Goal: Task Accomplishment & Management: Use online tool/utility

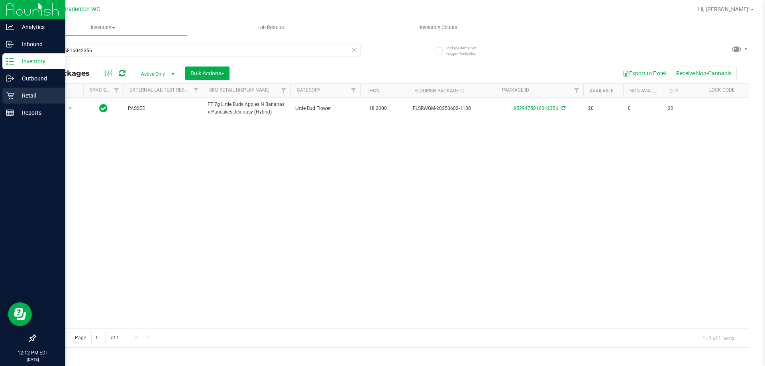
click at [28, 99] on p "Retail" at bounding box center [38, 96] width 48 height 10
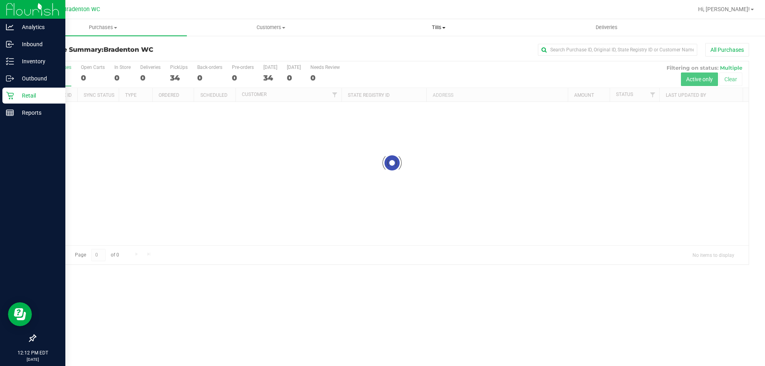
click at [441, 29] on span "Tills" at bounding box center [438, 27] width 167 height 7
click at [412, 46] on li "Manage tills" at bounding box center [439, 48] width 168 height 10
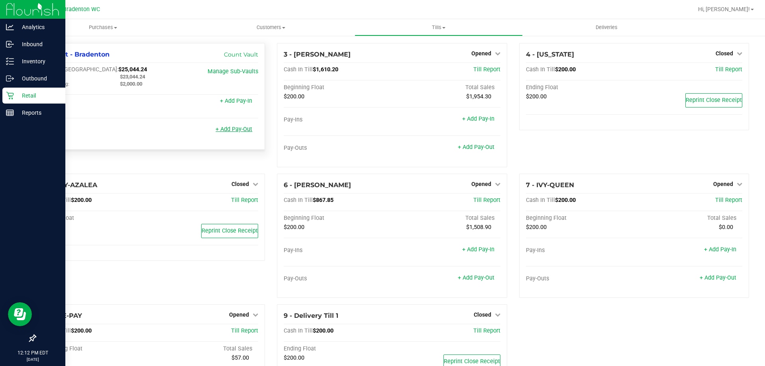
click at [233, 130] on link "+ Add Pay-Out" at bounding box center [234, 129] width 37 height 7
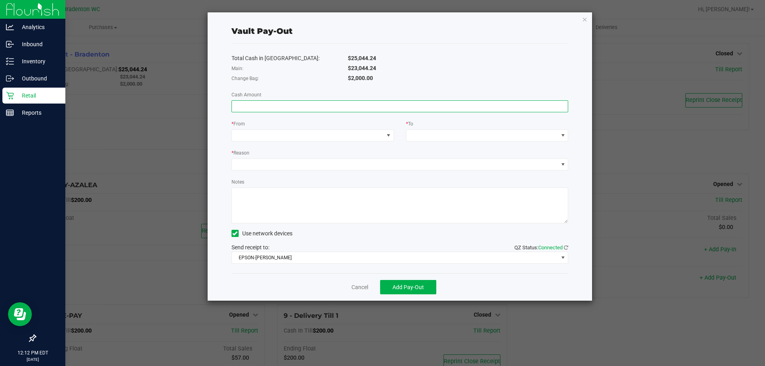
click at [325, 107] on input at bounding box center [400, 106] width 336 height 11
type input "$23,044.24"
click at [301, 134] on span at bounding box center [308, 135] width 152 height 11
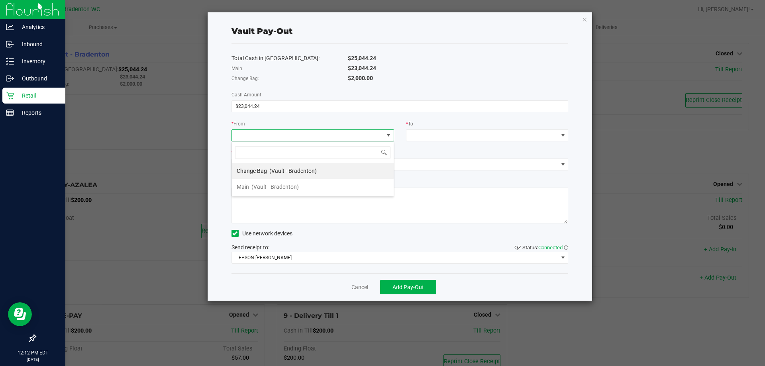
scroll to position [12, 163]
click at [298, 187] on span "(Vault - Bradenton)" at bounding box center [275, 187] width 47 height 6
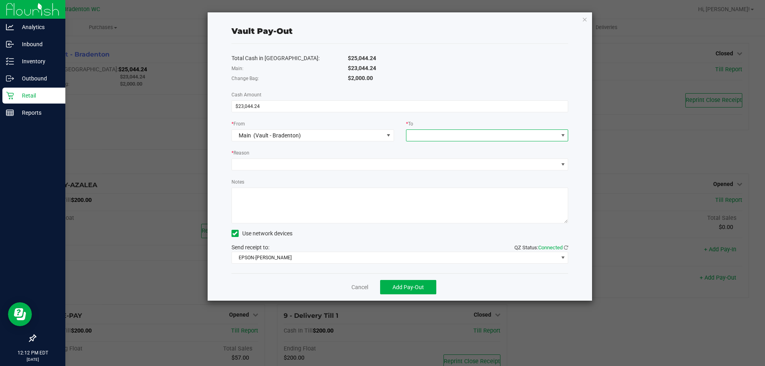
click at [466, 136] on span at bounding box center [483, 135] width 152 height 11
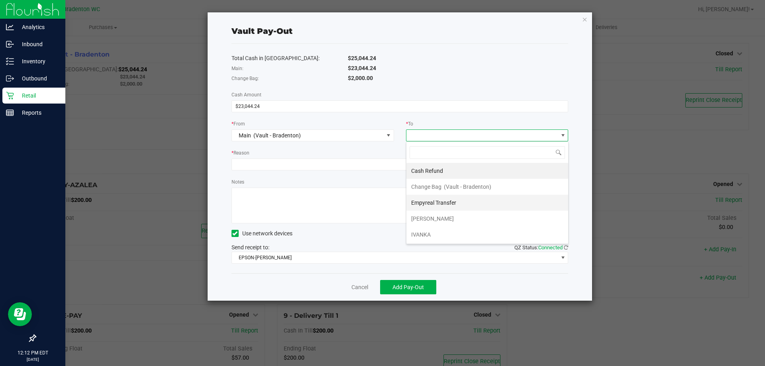
click at [451, 205] on span "Empyreal Transfer" at bounding box center [433, 203] width 45 height 6
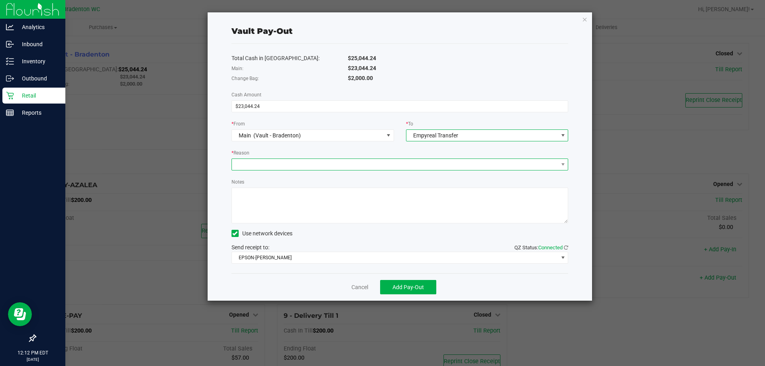
click at [282, 164] on span at bounding box center [395, 164] width 327 height 11
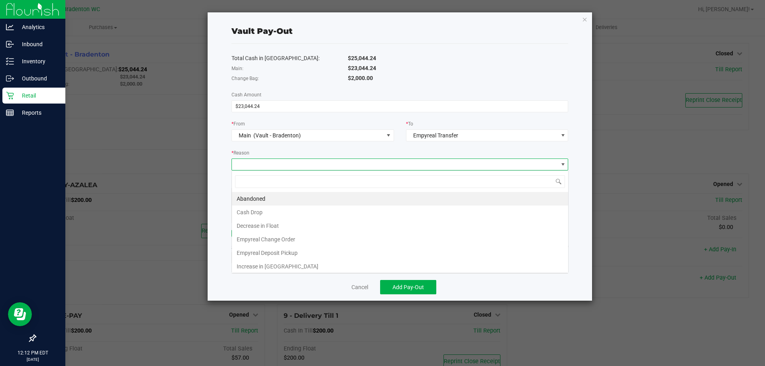
scroll to position [12, 337]
click at [279, 255] on li "Empyreal Deposit Pickup" at bounding box center [400, 253] width 336 height 14
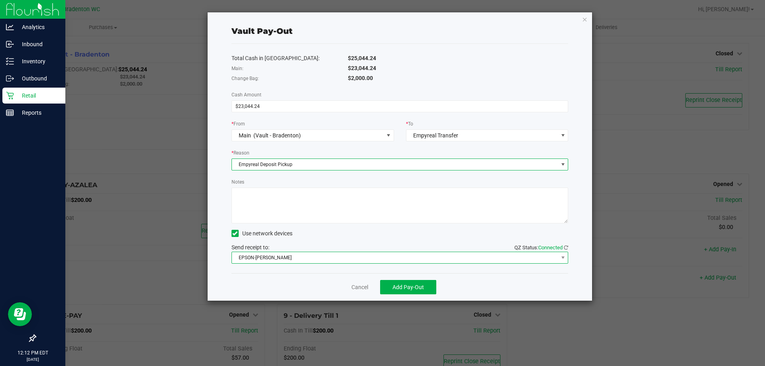
click at [373, 256] on span "EPSON-[PERSON_NAME]" at bounding box center [395, 257] width 327 height 11
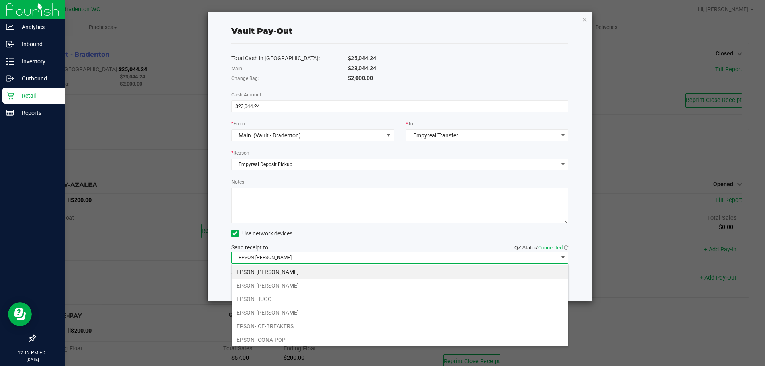
click at [332, 296] on li "EPSON-HUGO" at bounding box center [400, 300] width 336 height 14
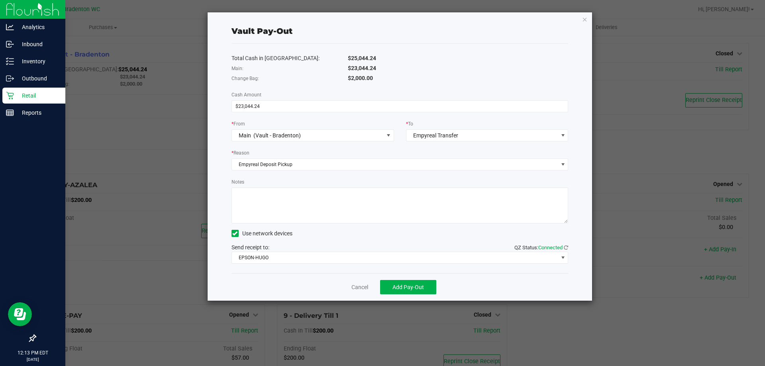
click at [362, 207] on textarea "Notes" at bounding box center [400, 206] width 337 height 36
type textarea "deposit pick up [DATE] cmd changer order 500"
click at [411, 293] on button "Add Pay-Out" at bounding box center [408, 287] width 56 height 14
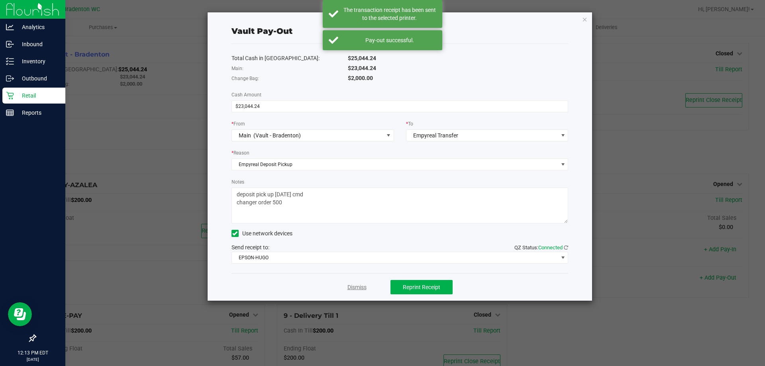
click at [354, 290] on link "Dismiss" at bounding box center [357, 287] width 19 height 8
